Goal: Task Accomplishment & Management: Manage account settings

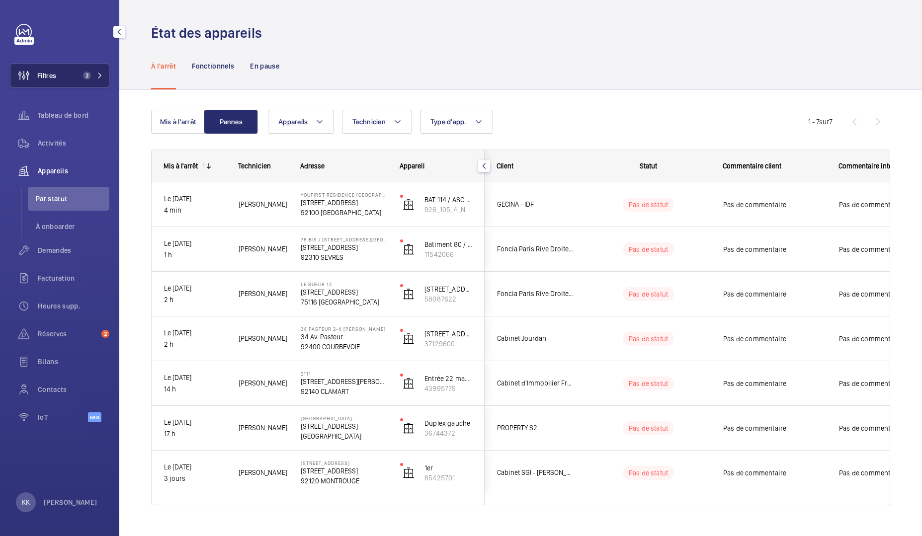
click at [44, 72] on span "Filtres" at bounding box center [46, 76] width 19 height 10
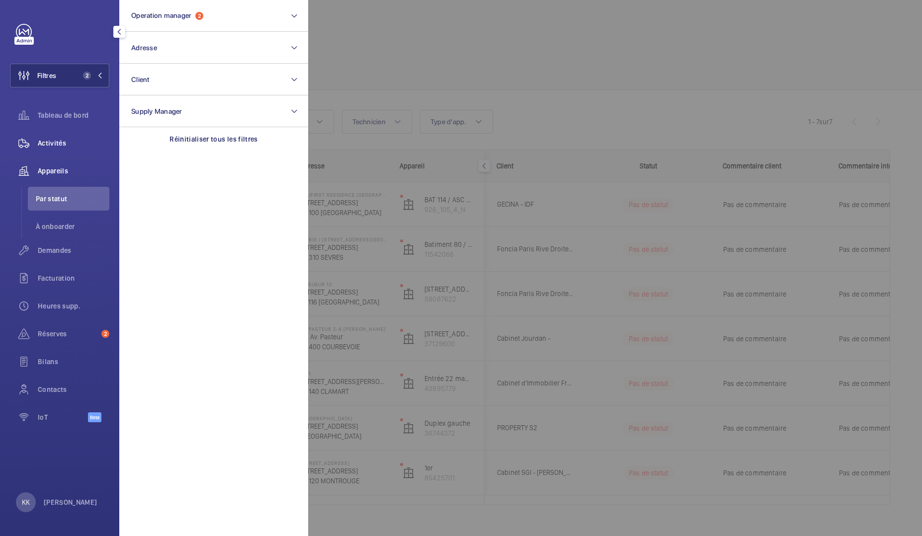
click at [53, 142] on span "Activités" at bounding box center [74, 143] width 72 height 10
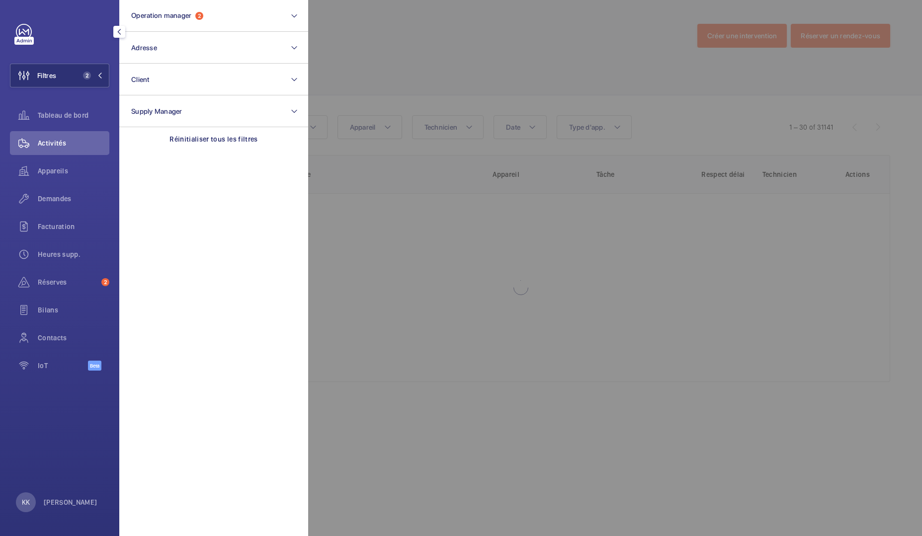
click at [442, 75] on div at bounding box center [769, 268] width 922 height 536
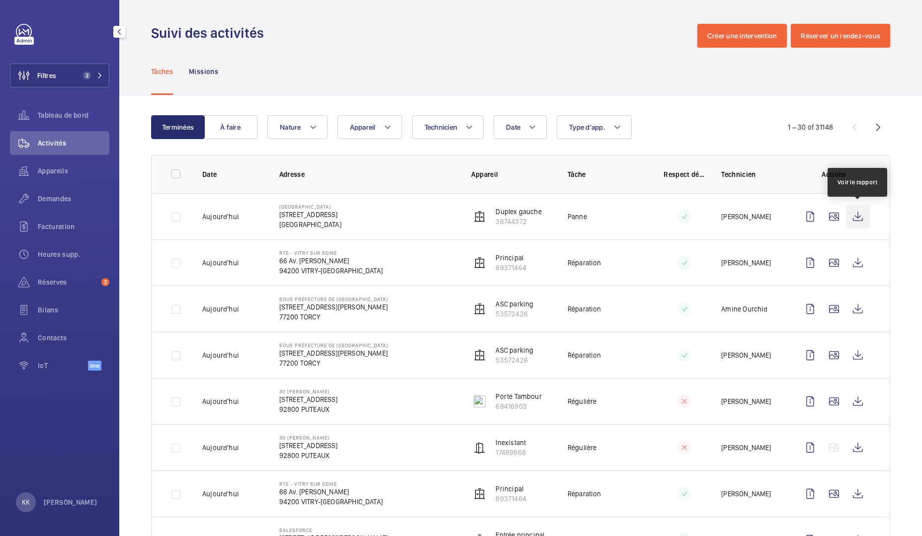
click at [861, 217] on wm-front-icon-button at bounding box center [858, 217] width 24 height 24
drag, startPoint x: 274, startPoint y: 206, endPoint x: 310, endPoint y: 204, distance: 36.3
click at [311, 205] on td "RUE DE SEVRES 63 BIS RUE DE SEVRES 92100 BOULOGNE BILLANCOURT" at bounding box center [359, 216] width 192 height 46
click at [435, 223] on td "RUE DE SEVRES 63 BIS RUE DE SEVRES 92100 BOULOGNE BILLANCOURT" at bounding box center [359, 216] width 192 height 46
click at [514, 223] on p "36744372" at bounding box center [519, 222] width 46 height 10
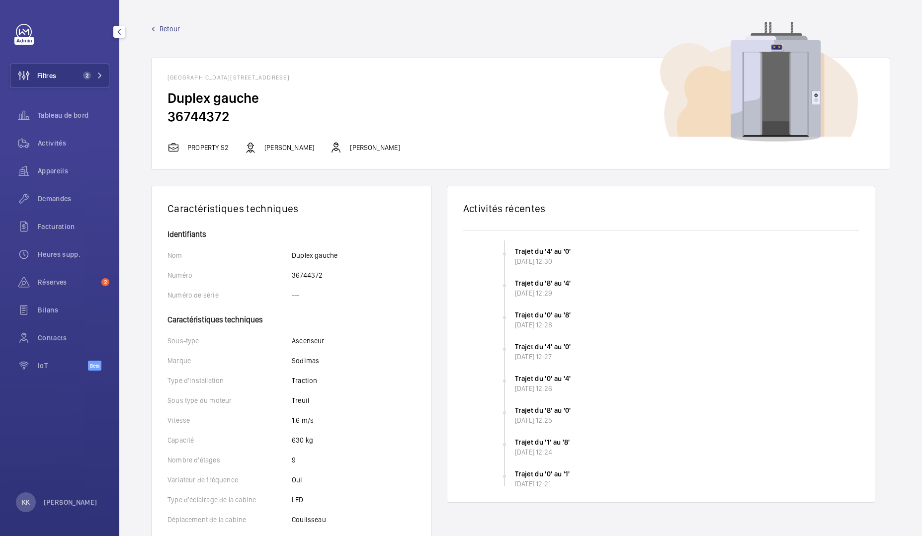
click at [195, 122] on h2 "36744372" at bounding box center [521, 116] width 706 height 18
click at [205, 147] on p "PROPERTY S2" at bounding box center [207, 148] width 41 height 10
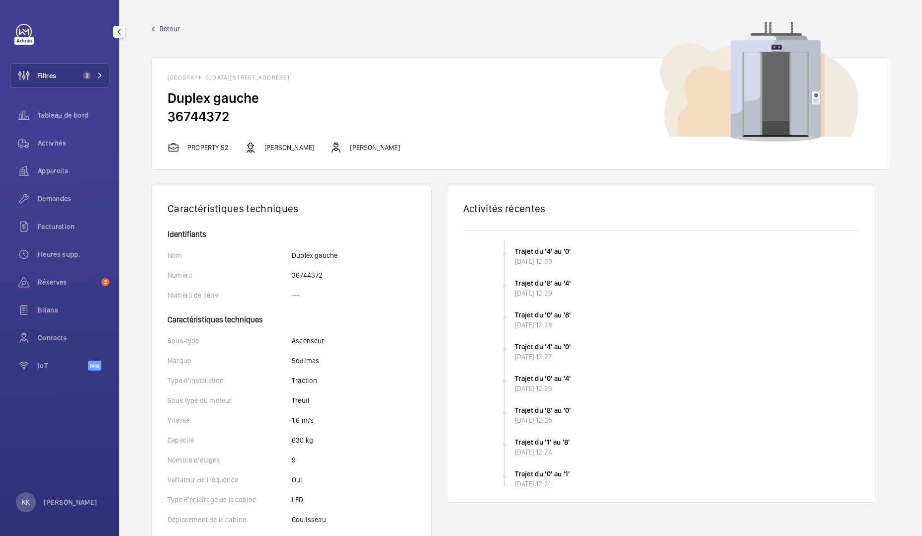
click at [322, 118] on h2 "36744372" at bounding box center [521, 116] width 706 height 18
click at [215, 145] on p "PROPERTY S2" at bounding box center [207, 148] width 41 height 10
copy div "PROPERTY S2"
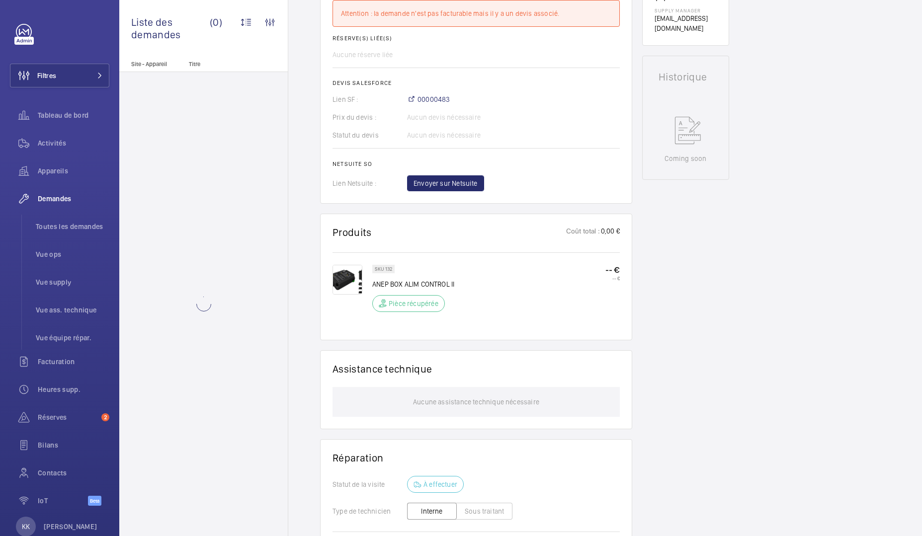
scroll to position [394, 0]
